Goal: Task Accomplishment & Management: Manage account settings

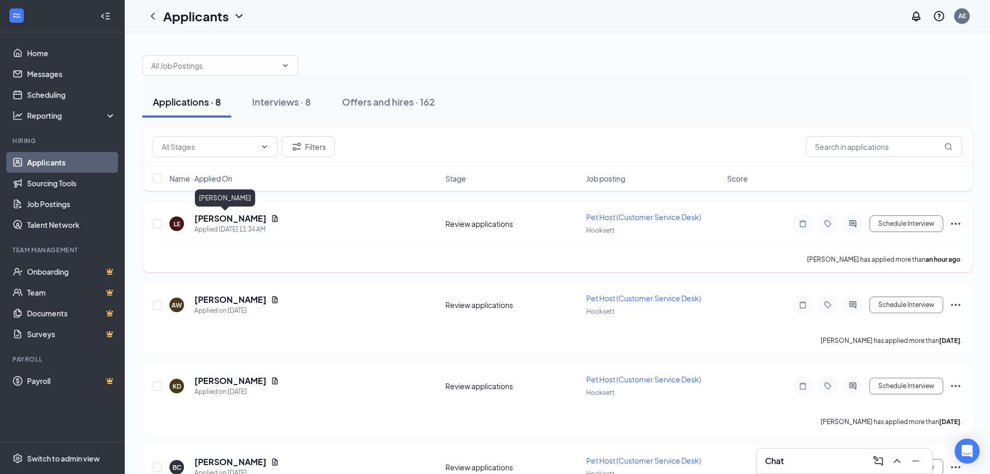
click at [218, 216] on h5 "[PERSON_NAME]" at bounding box center [230, 218] width 72 height 11
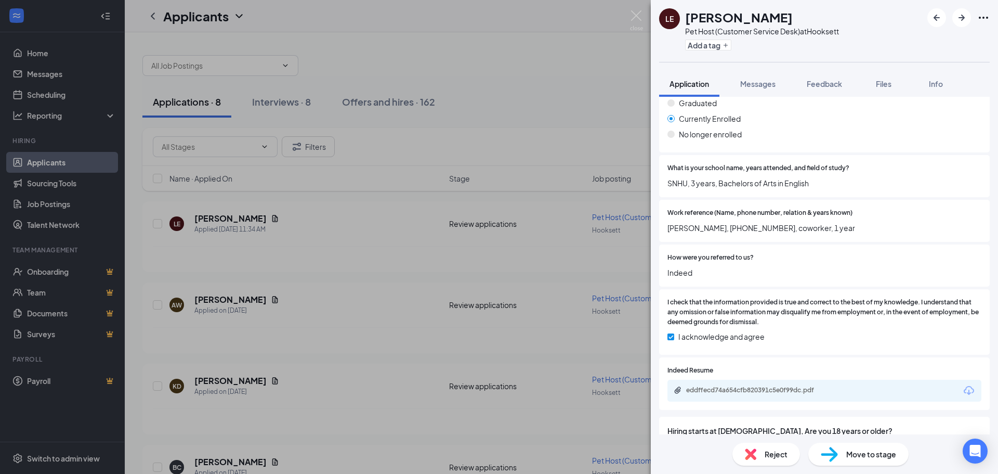
scroll to position [1170, 0]
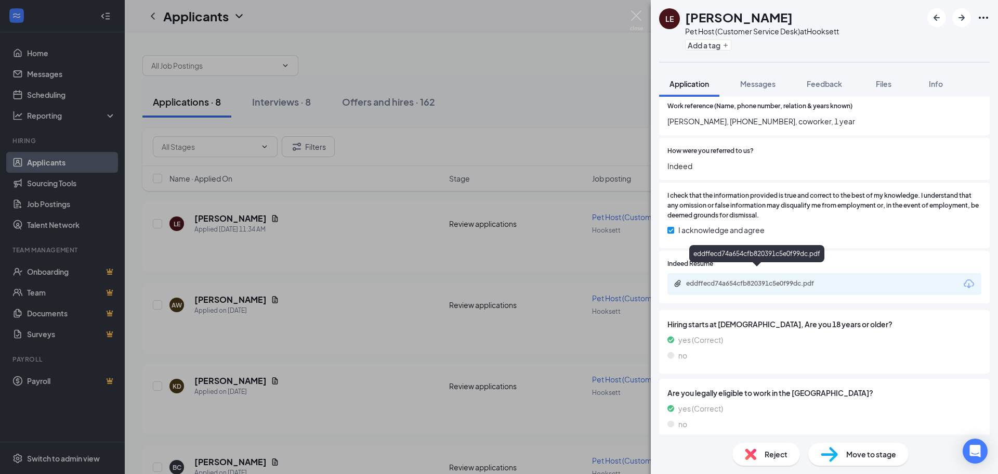
click at [762, 279] on div "eddffecd74a654cfb820391c5e0f99dc.pdf" at bounding box center [759, 283] width 146 height 8
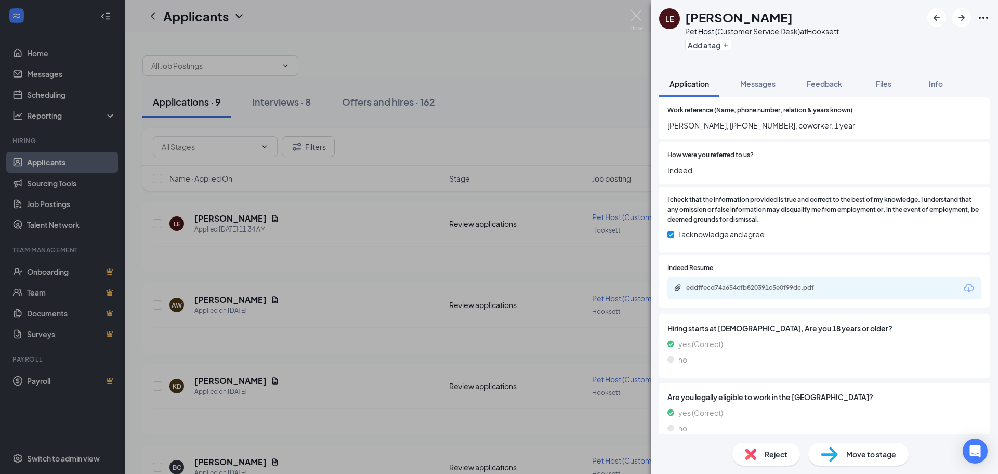
click at [550, 87] on div "LE [PERSON_NAME] Pet Host (Customer Service Desk) at [GEOGRAPHIC_DATA] Add a ta…" at bounding box center [499, 237] width 998 height 474
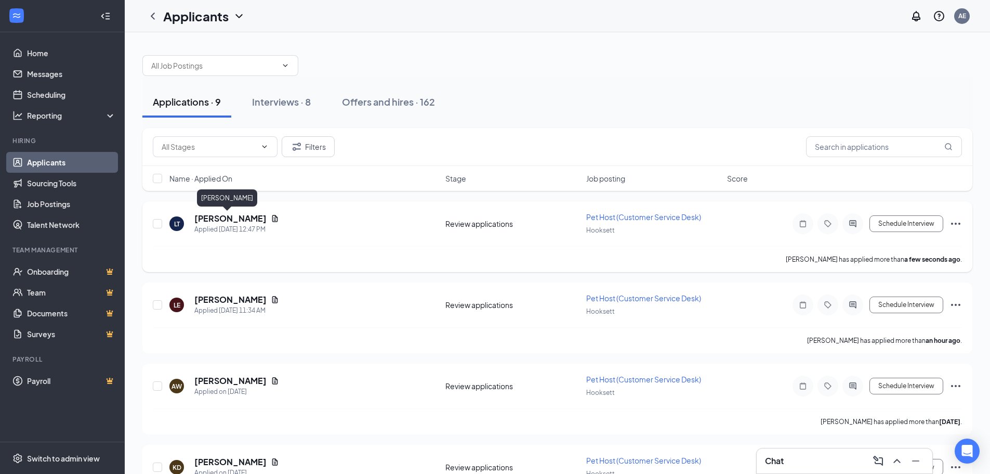
click at [233, 217] on h5 "[PERSON_NAME]" at bounding box center [230, 218] width 72 height 11
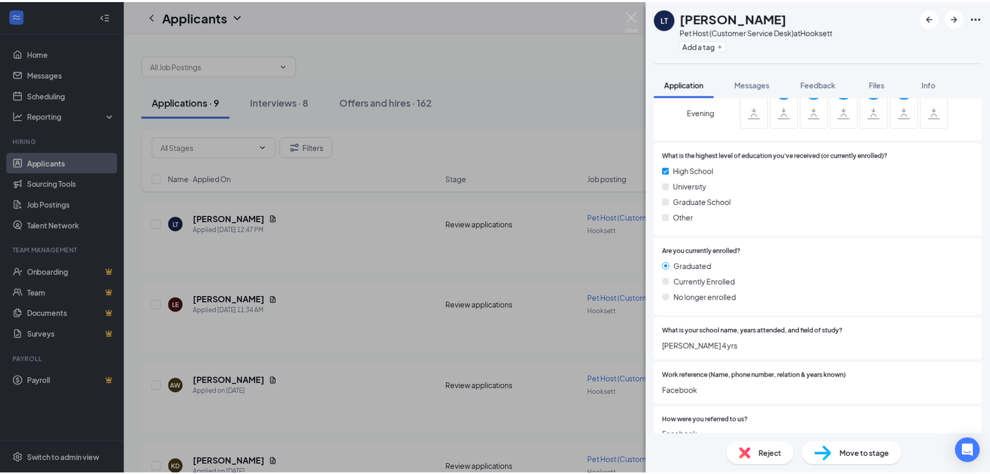
scroll to position [807, 0]
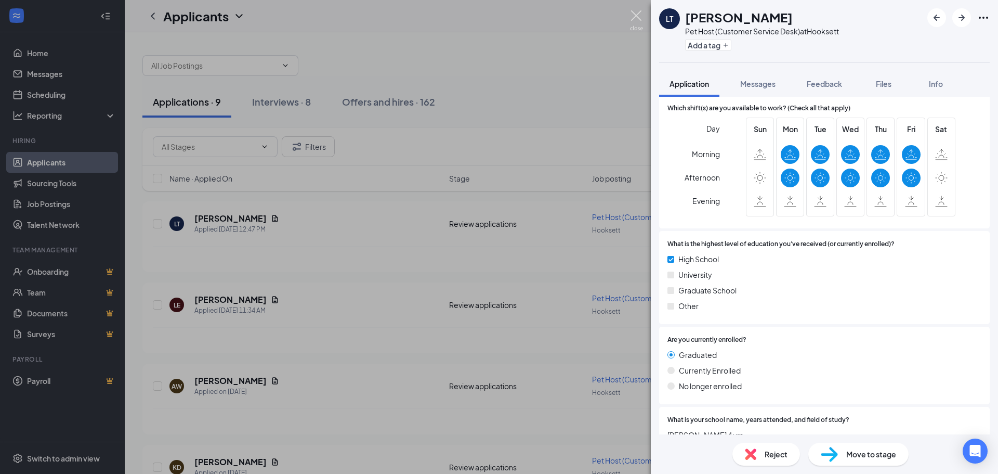
click at [639, 16] on img at bounding box center [636, 20] width 13 height 20
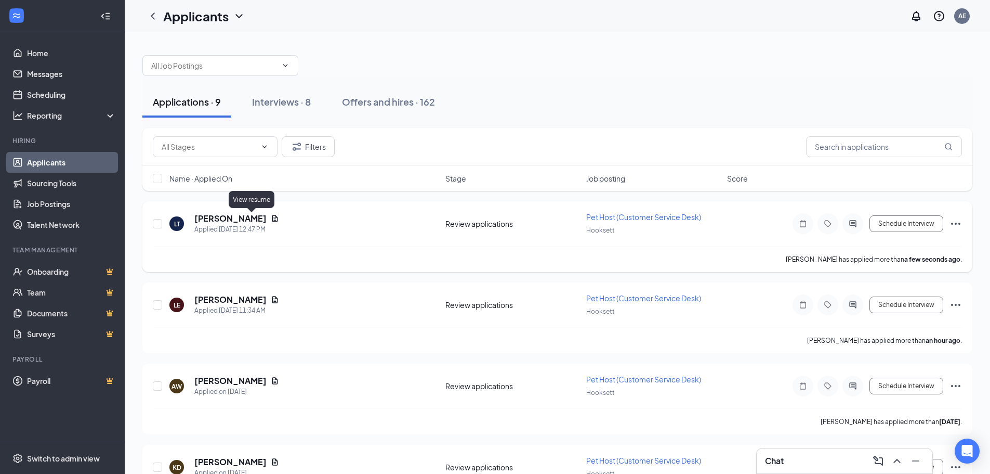
click at [272, 216] on icon "Document" at bounding box center [275, 218] width 6 height 7
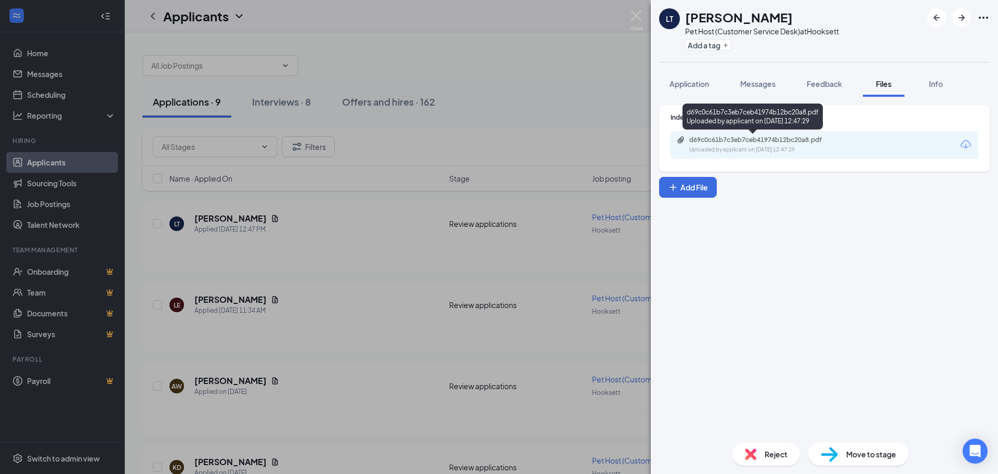
click at [782, 144] on div "d69c0c61b7c3eb7ceb41974b12bc20a8.pdf Uploaded by applicant on [DATE] 12:47:29" at bounding box center [761, 145] width 168 height 18
click at [466, 77] on div "LT [PERSON_NAME] Pet Host (Customer Service Desk) at Hooksett Add a tag Applica…" at bounding box center [499, 237] width 998 height 474
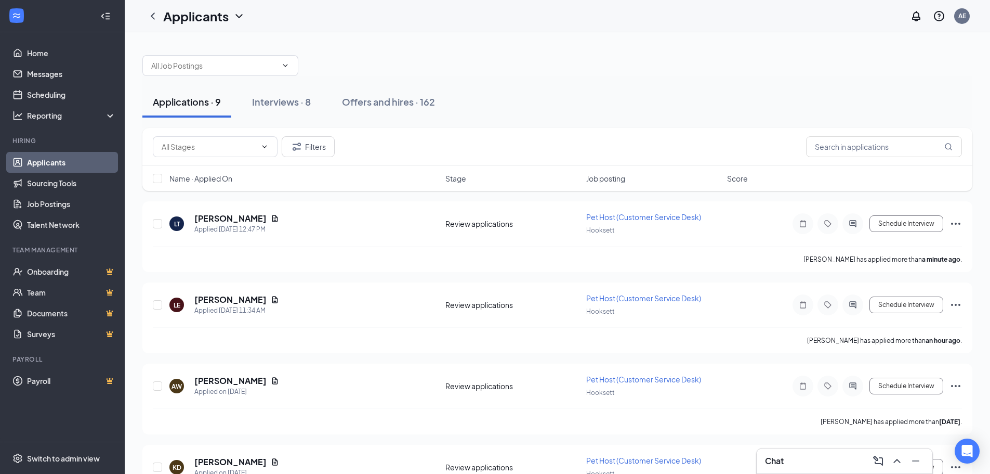
click at [843, 461] on div "Chat" at bounding box center [844, 460] width 159 height 17
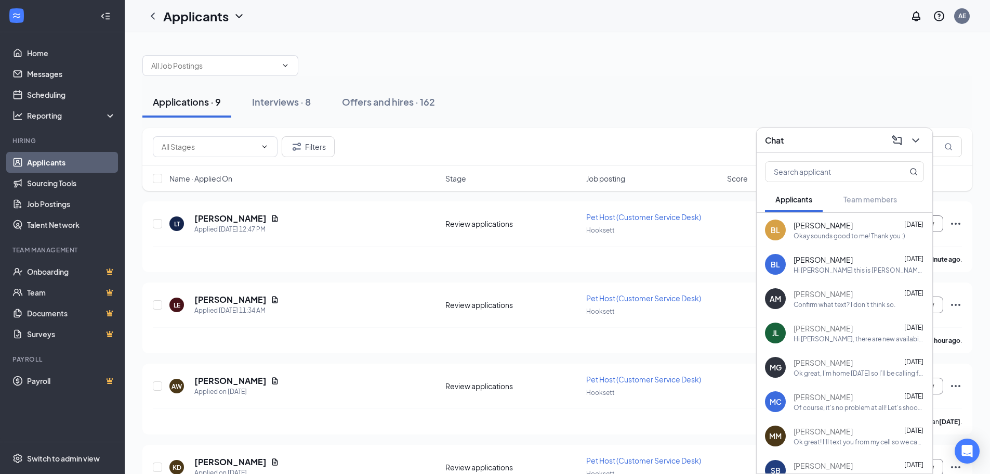
click at [818, 280] on div "BL [PERSON_NAME] [DATE] Hi [PERSON_NAME] this is [PERSON_NAME] from The Barking…" at bounding box center [845, 264] width 176 height 34
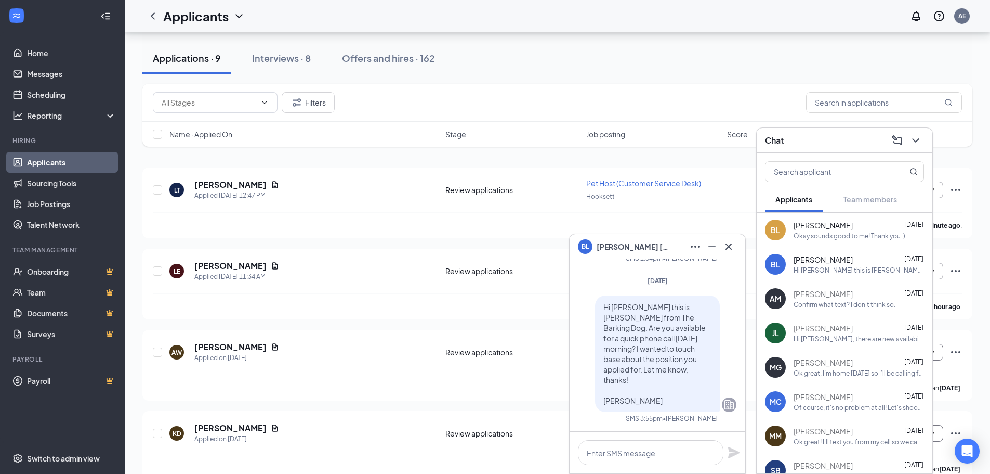
scroll to position [52, 0]
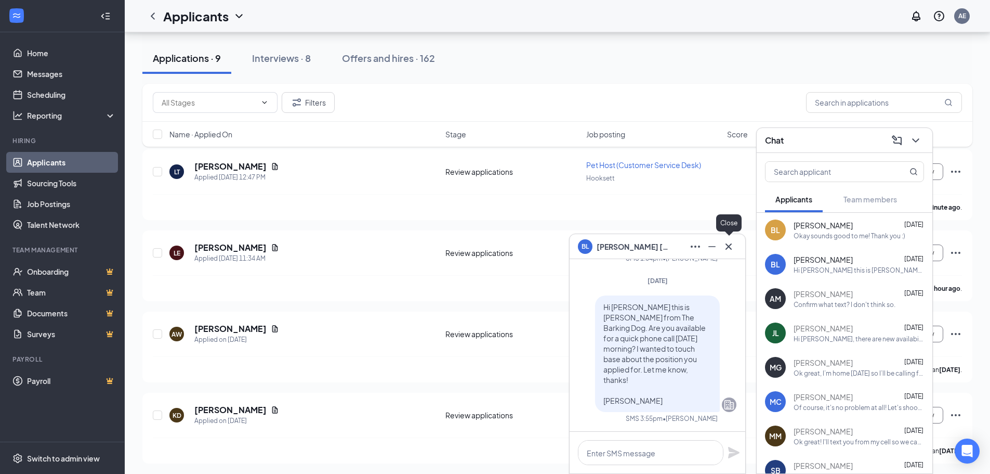
click at [726, 248] on icon "Cross" at bounding box center [729, 246] width 12 height 12
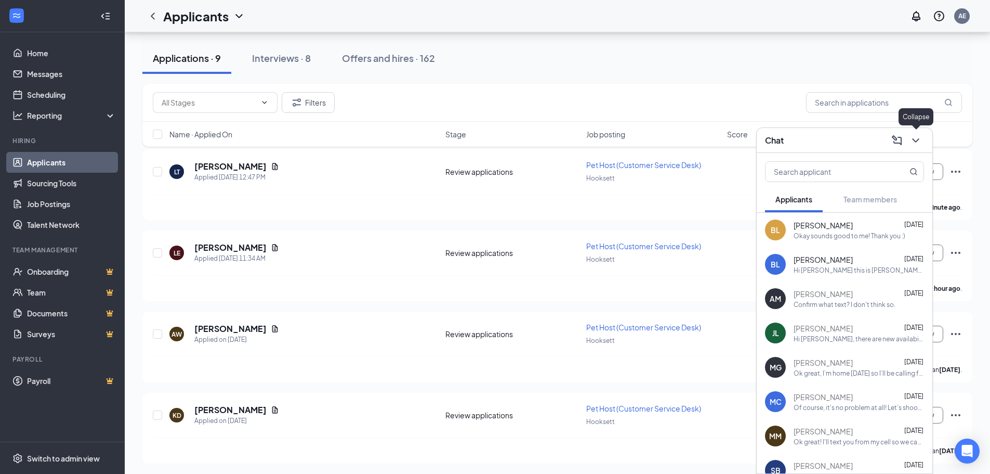
click at [912, 142] on icon "ChevronDown" at bounding box center [916, 140] width 12 height 12
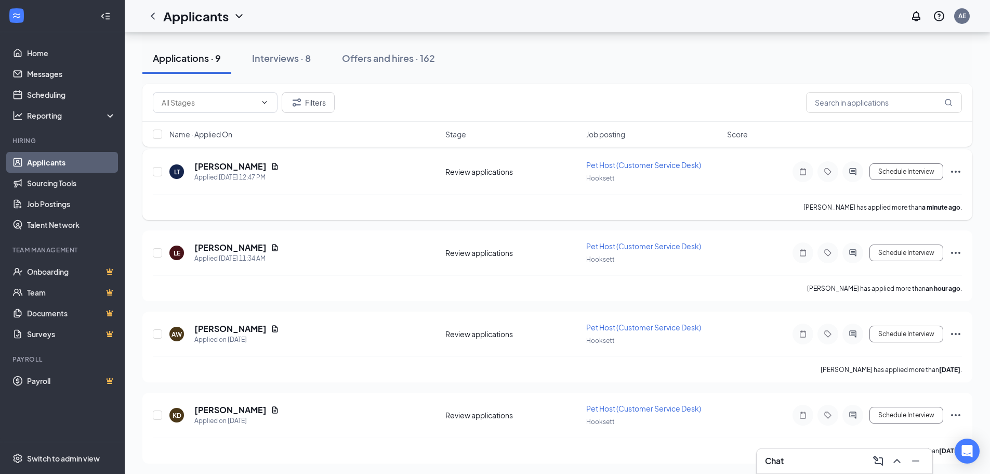
scroll to position [0, 0]
